Goal: Find specific page/section: Find specific page/section

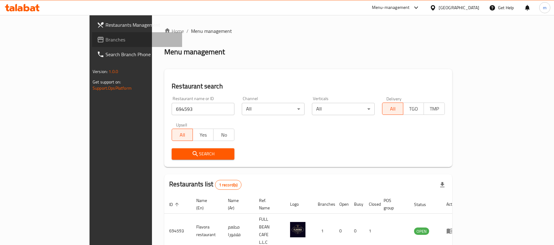
click at [105, 37] on span "Branches" at bounding box center [141, 39] width 72 height 7
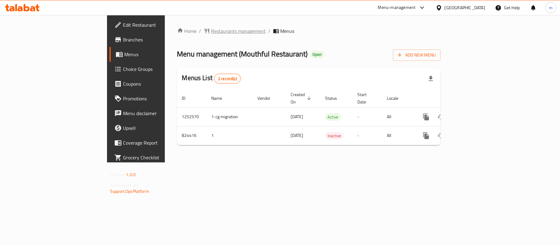
click at [211, 31] on span "Restaurants management" at bounding box center [238, 30] width 55 height 7
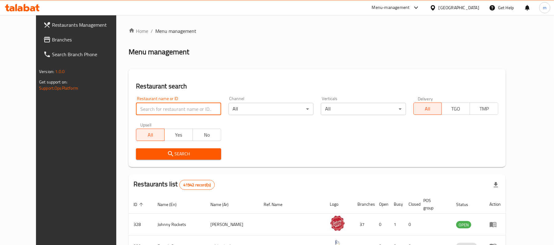
click at [136, 108] on input "search" at bounding box center [178, 109] width 85 height 12
paste input "655317"
type input "655317"
click button "Search" at bounding box center [178, 154] width 85 height 11
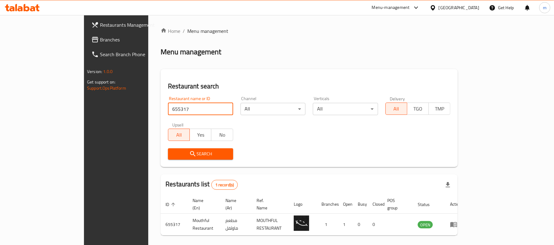
click at [100, 36] on span "Branches" at bounding box center [136, 39] width 72 height 7
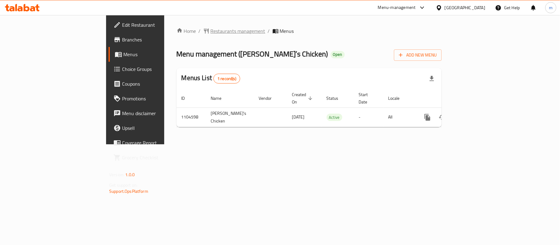
click at [211, 27] on span "Restaurants management" at bounding box center [238, 30] width 55 height 7
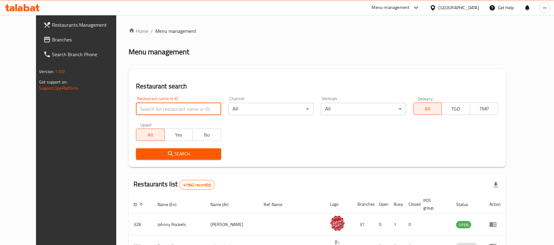
click at [136, 108] on input "search" at bounding box center [178, 109] width 85 height 12
paste input "665312"
type input "665312"
click at [189, 151] on span "Search" at bounding box center [178, 154] width 75 height 8
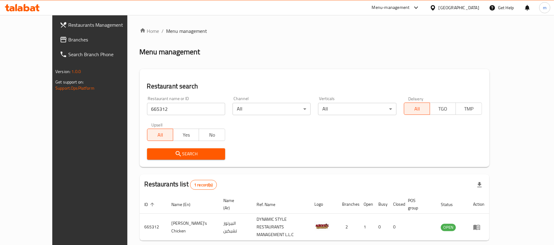
click at [68, 39] on span "Branches" at bounding box center [104, 39] width 72 height 7
